Goal: Task Accomplishment & Management: Manage account settings

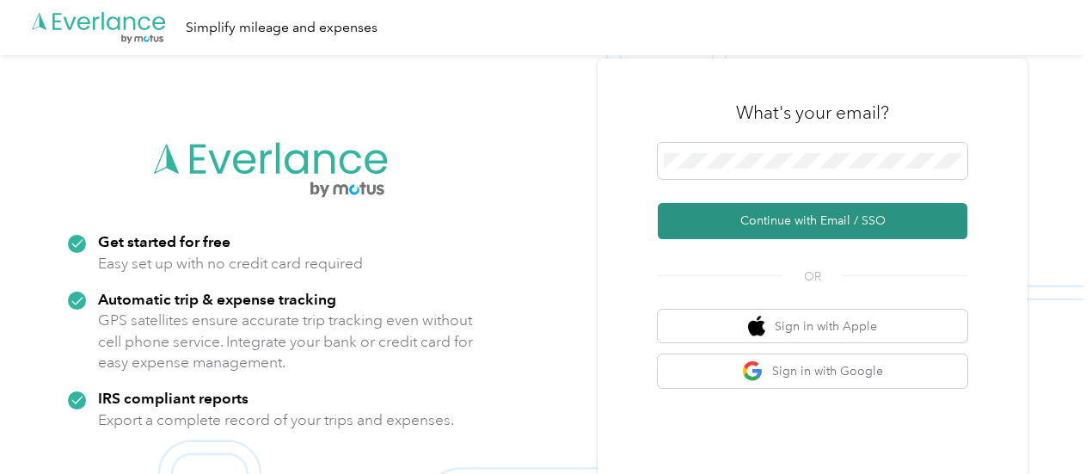
click at [773, 226] on button "Continue with Email / SSO" at bounding box center [812, 221] width 309 height 36
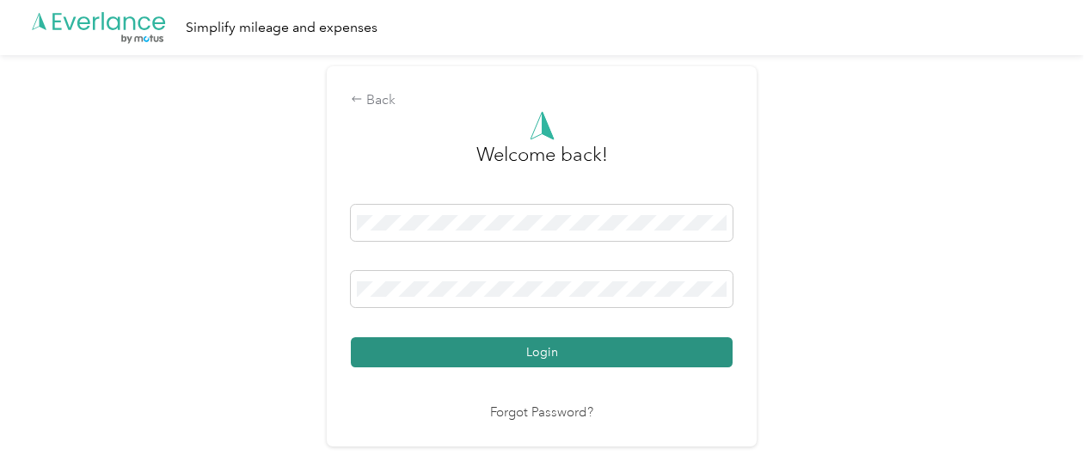
click at [505, 350] on button "Login" at bounding box center [542, 352] width 382 height 30
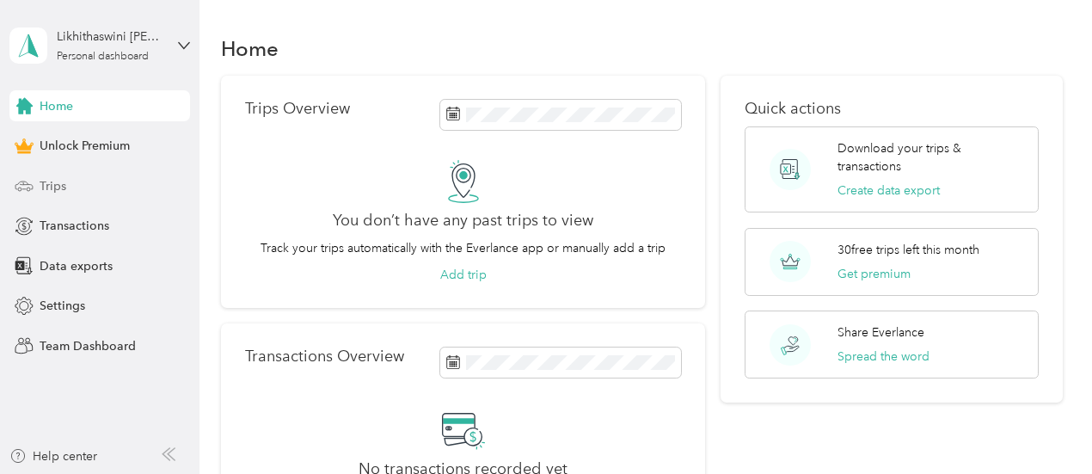
click at [67, 181] on div "Trips" at bounding box center [99, 185] width 181 height 31
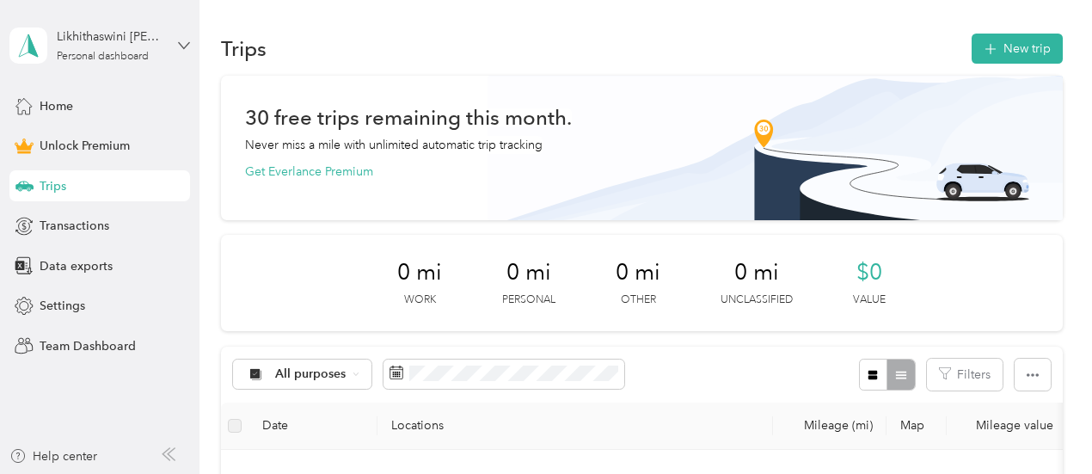
click at [182, 47] on icon at bounding box center [184, 46] width 12 height 12
click at [115, 156] on div "You’re signed in as [PERSON_NAME][EMAIL_ADDRESS][PERSON_NAME][DOMAIN_NAME] Log …" at bounding box center [287, 116] width 556 height 97
click at [177, 35] on div "Likhithaswini [PERSON_NAME] Personal dashboard" at bounding box center [99, 45] width 181 height 60
click at [81, 135] on div "Log out" at bounding box center [58, 131] width 66 height 18
